Goal: Transaction & Acquisition: Subscribe to service/newsletter

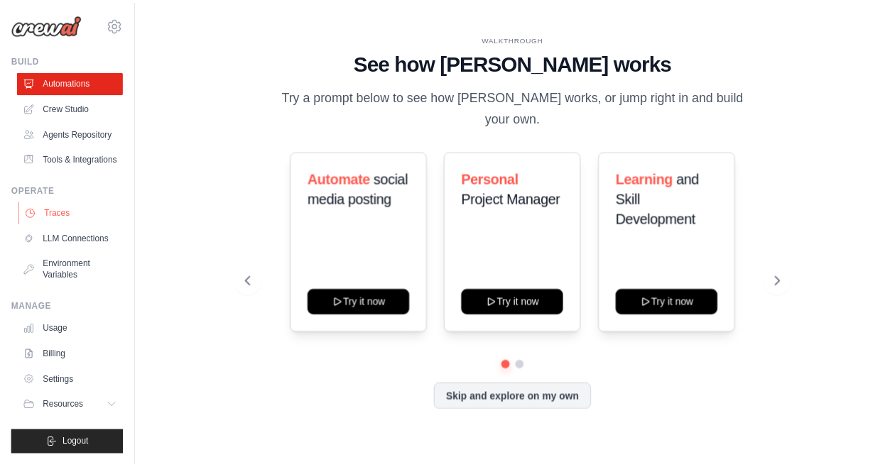
scroll to position [39, 0]
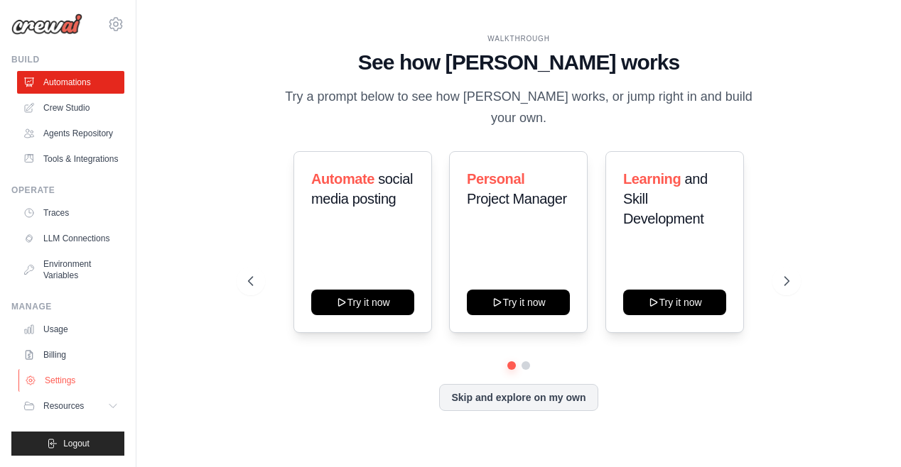
click at [63, 379] on link "Settings" at bounding box center [71, 380] width 107 height 23
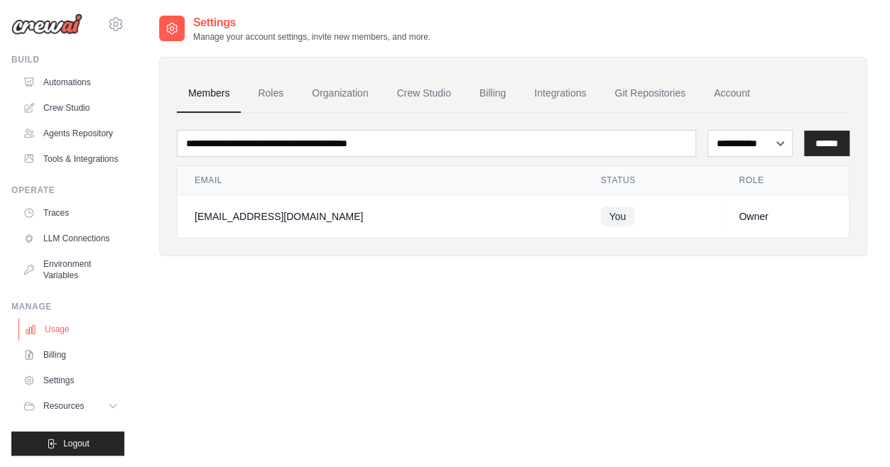
scroll to position [39, 0]
click at [486, 90] on link "Billing" at bounding box center [492, 94] width 49 height 38
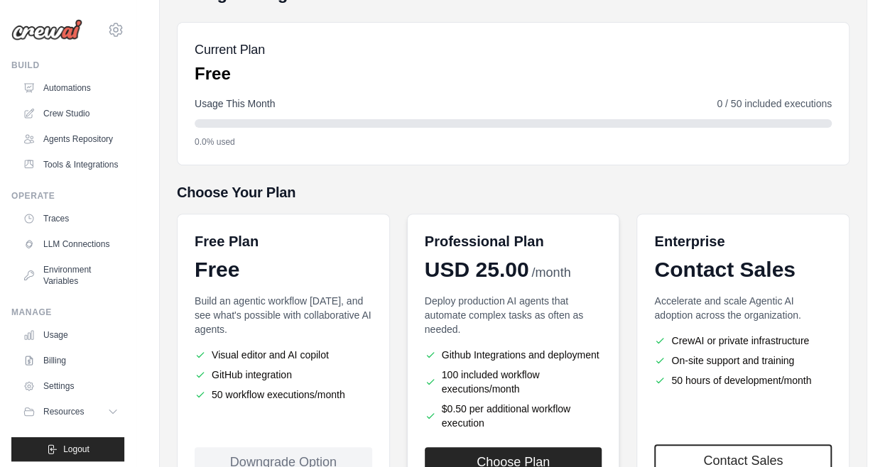
scroll to position [213, 0]
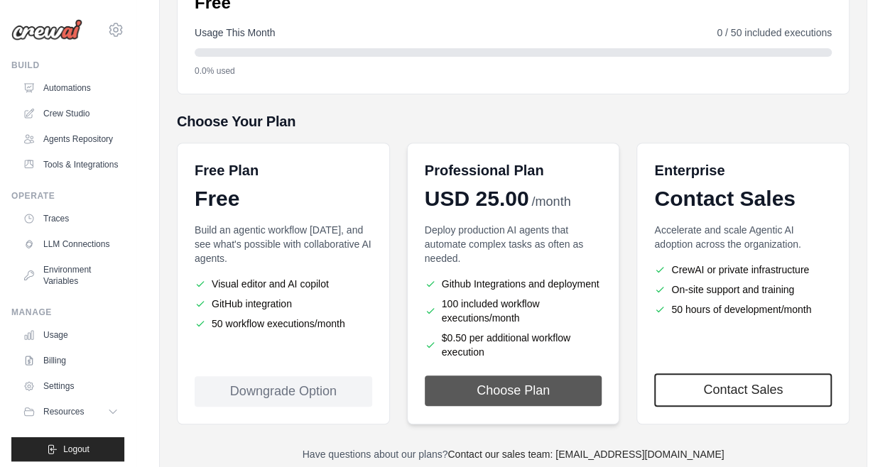
click at [528, 389] on button "Choose Plan" at bounding box center [514, 391] width 178 height 31
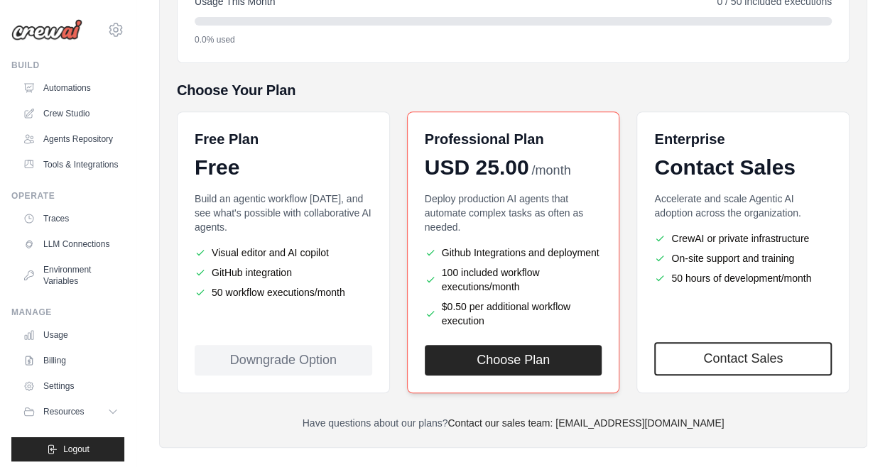
scroll to position [260, 0]
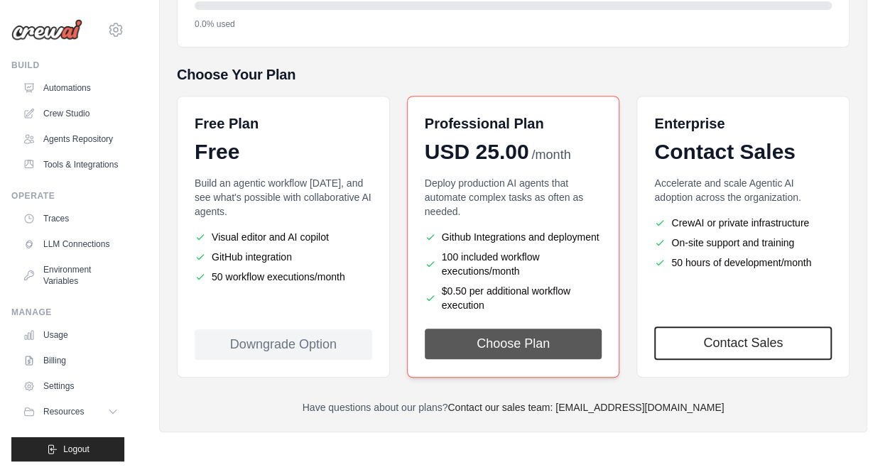
click at [514, 344] on button "Choose Plan" at bounding box center [514, 344] width 178 height 31
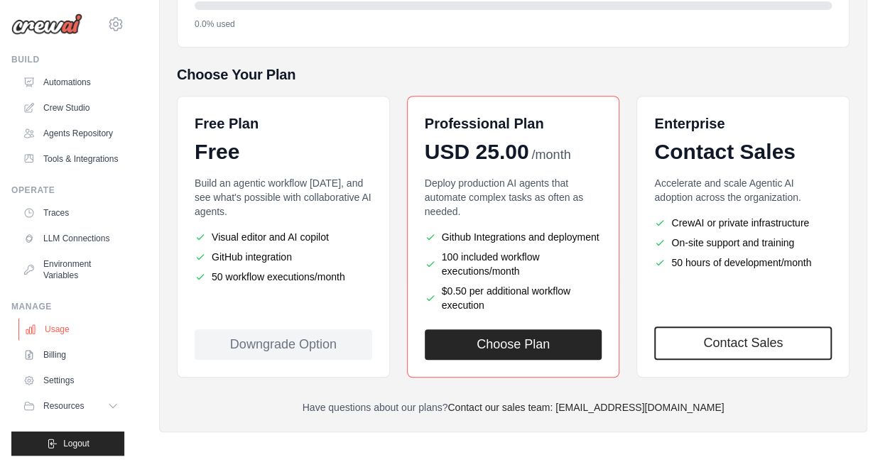
scroll to position [39, 0]
click at [58, 356] on link "Billing" at bounding box center [71, 355] width 107 height 23
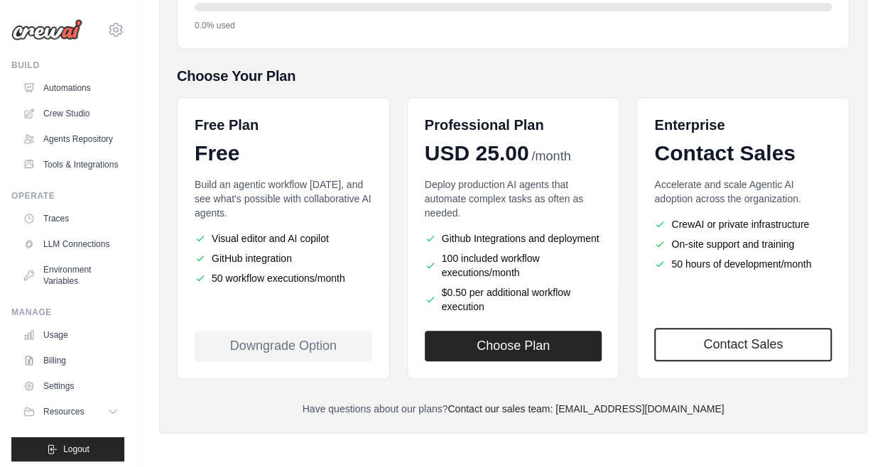
scroll to position [260, 0]
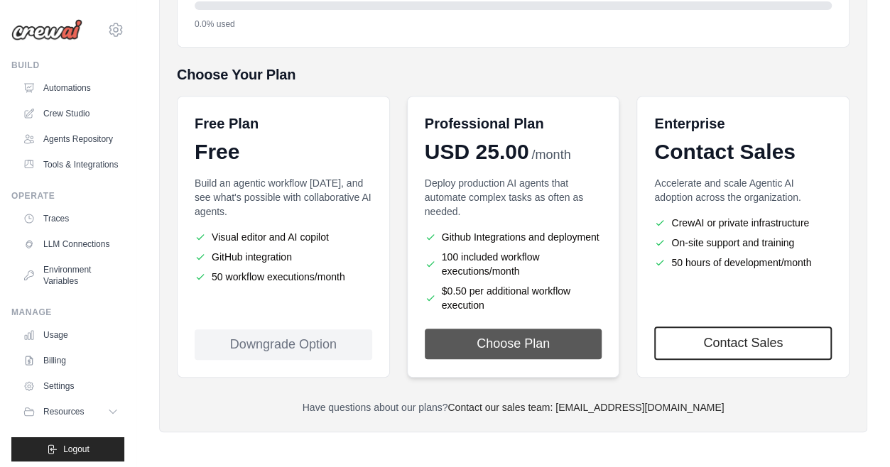
click at [527, 347] on button "Choose Plan" at bounding box center [514, 344] width 178 height 31
click at [551, 336] on button "Choose Plan" at bounding box center [514, 344] width 178 height 31
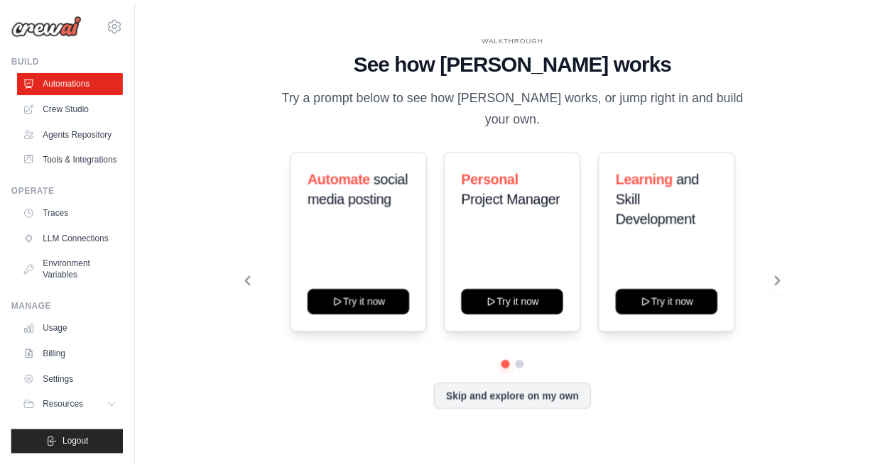
scroll to position [39, 0]
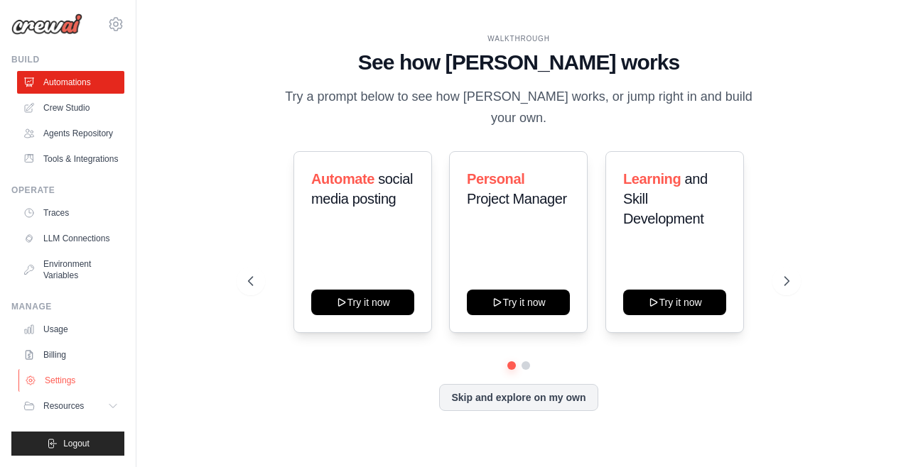
click at [51, 381] on link "Settings" at bounding box center [71, 380] width 107 height 23
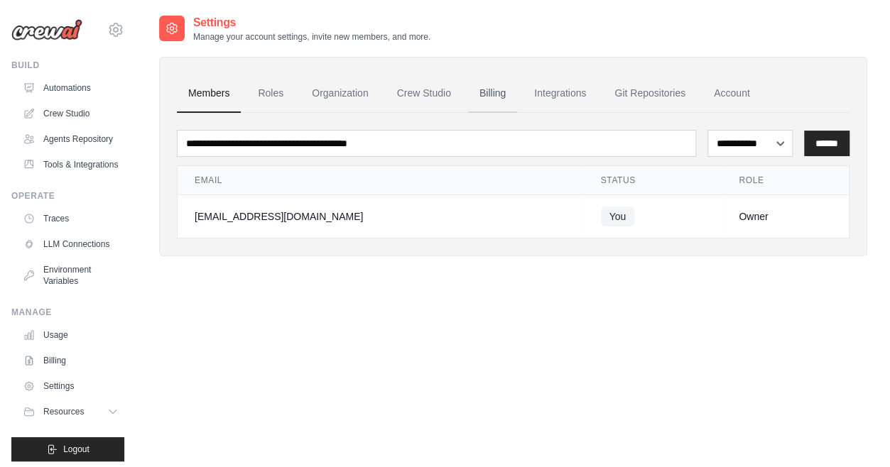
click at [494, 90] on link "Billing" at bounding box center [492, 94] width 49 height 38
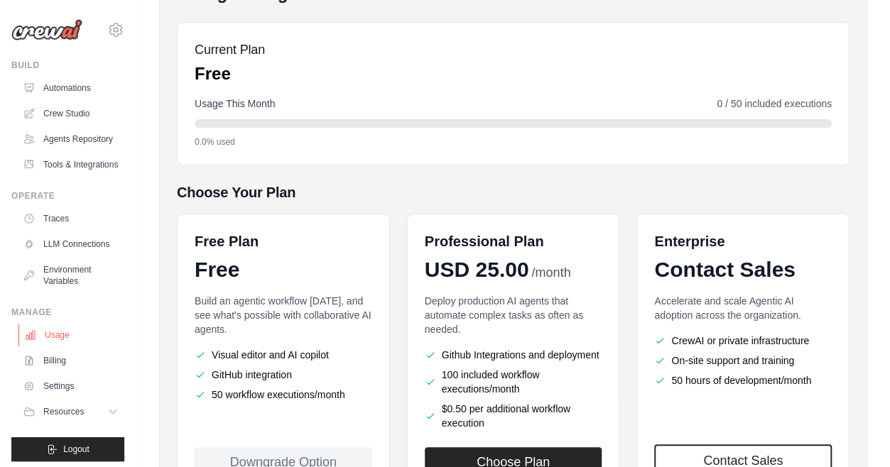
scroll to position [39, 0]
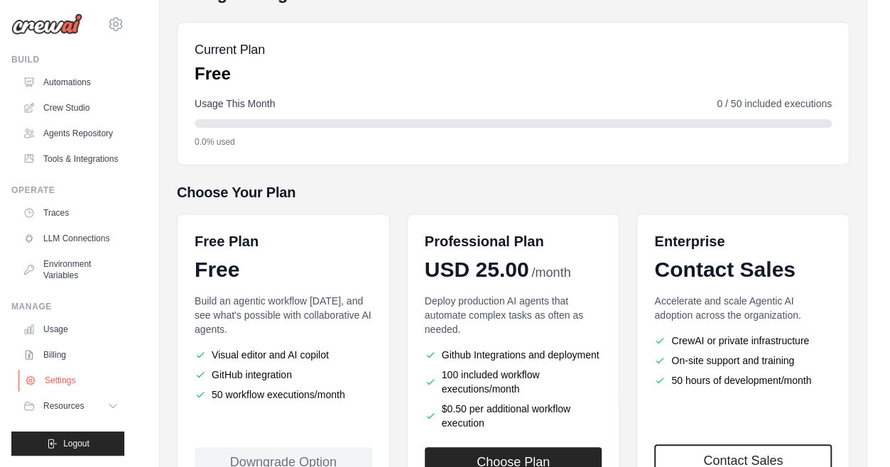
click at [44, 377] on link "Settings" at bounding box center [71, 380] width 107 height 23
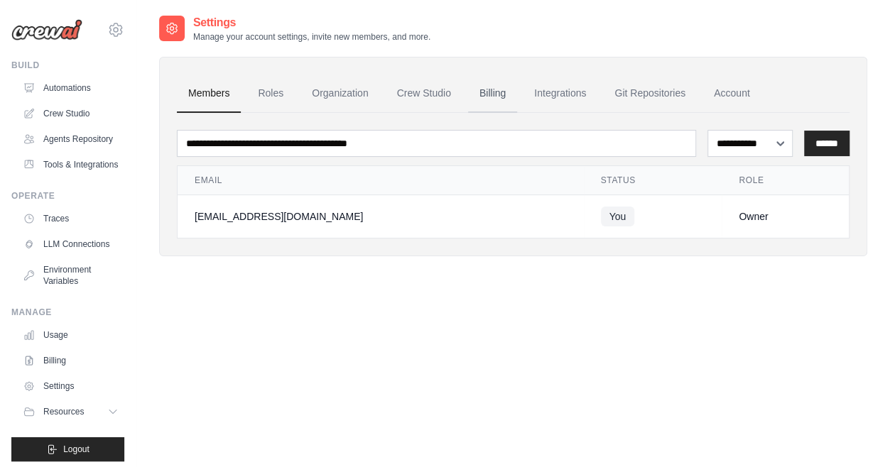
click at [499, 92] on link "Billing" at bounding box center [492, 94] width 49 height 38
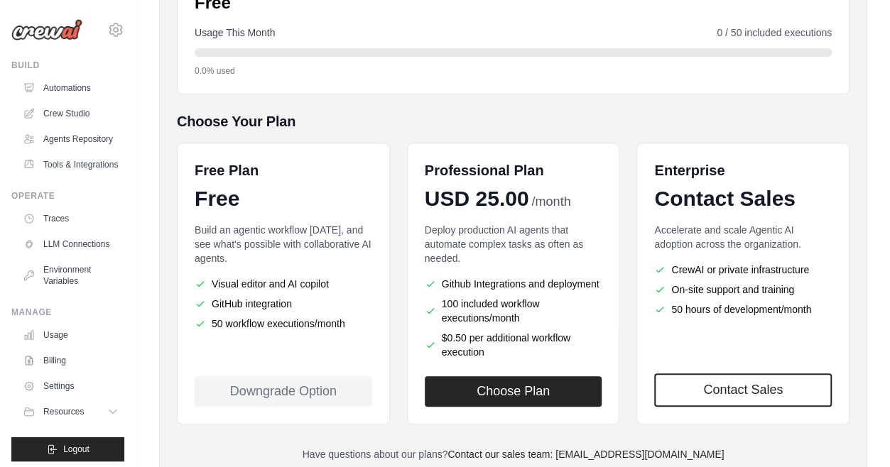
scroll to position [260, 0]
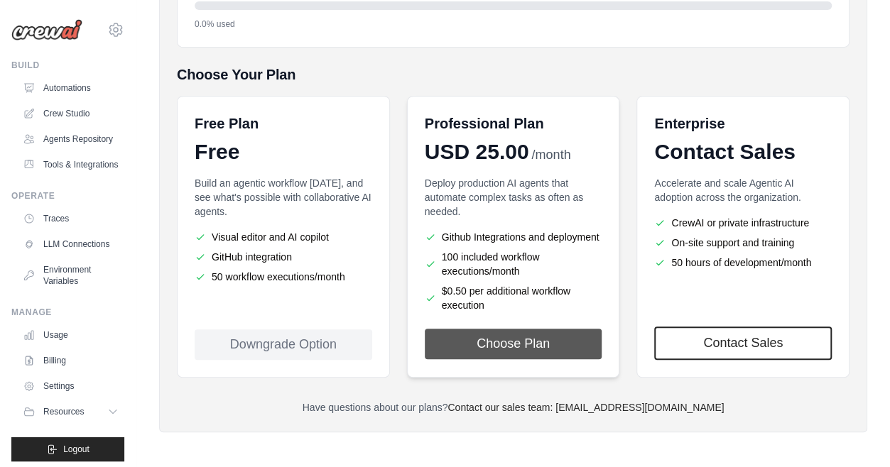
click at [493, 343] on button "Choose Plan" at bounding box center [514, 344] width 178 height 31
